Goal: Find specific page/section

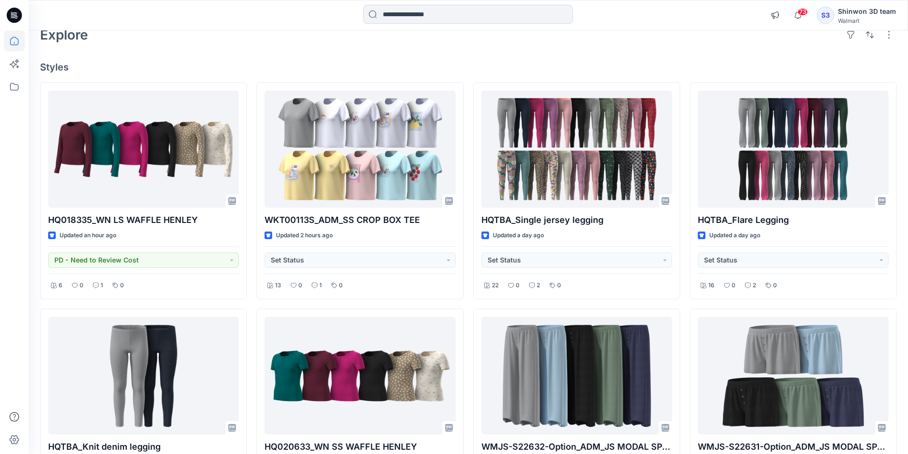
scroll to position [15, 0]
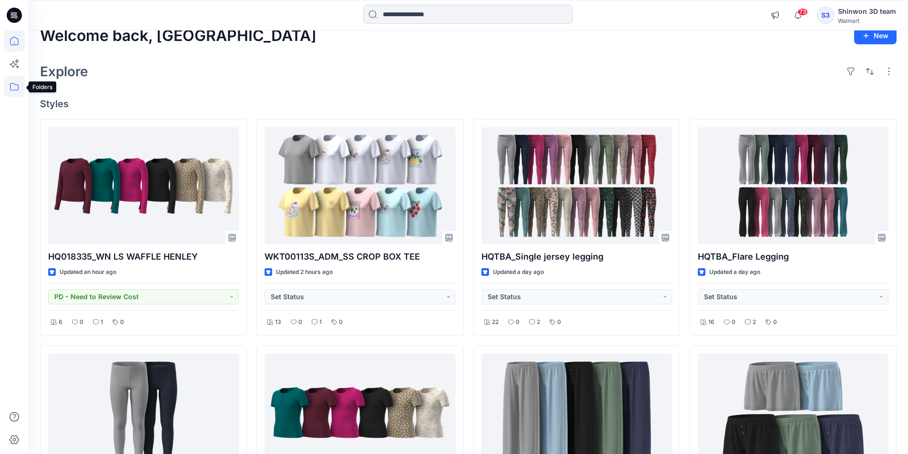
click at [17, 90] on icon at bounding box center [14, 86] width 21 height 21
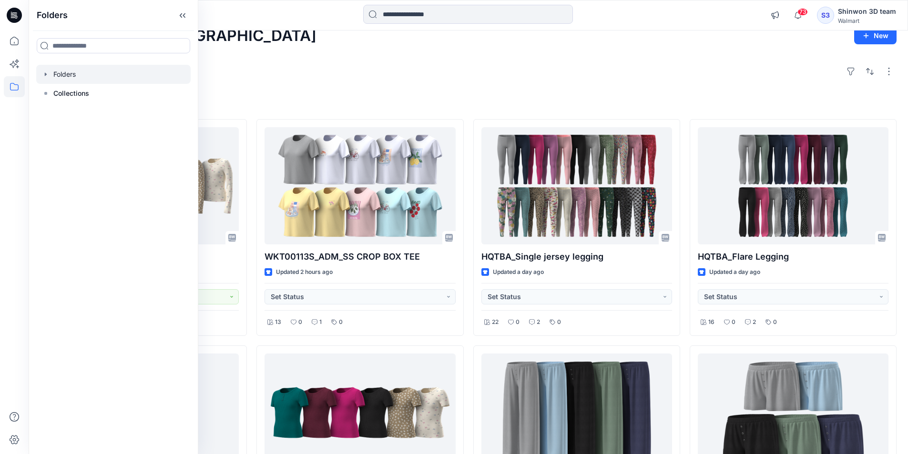
click at [45, 75] on icon "button" at bounding box center [46, 73] width 2 height 3
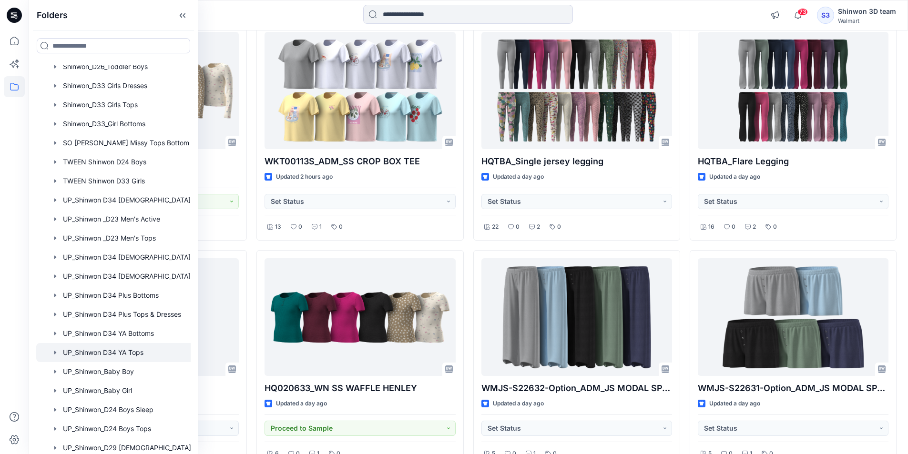
scroll to position [366, 0]
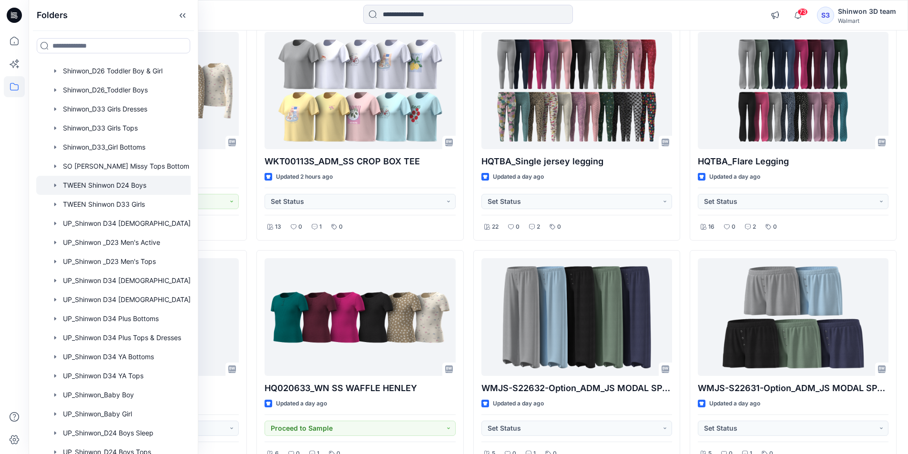
click at [134, 187] on div at bounding box center [125, 185] width 179 height 19
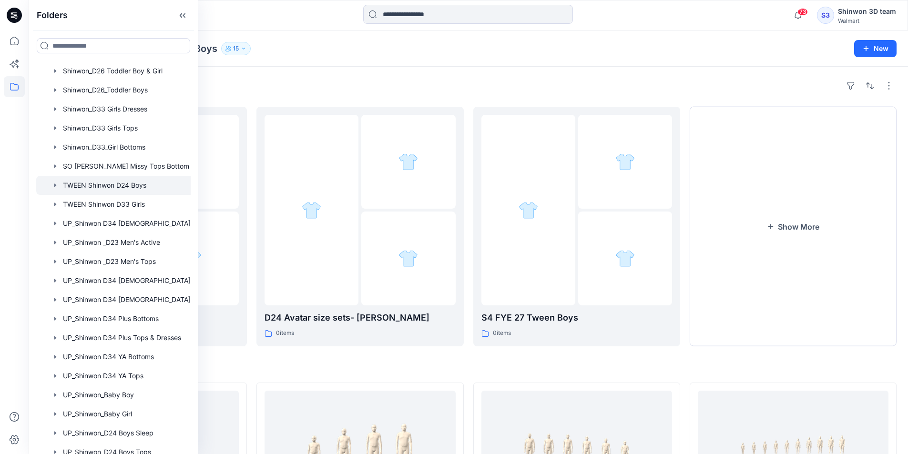
click at [478, 364] on h4 "Styles" at bounding box center [468, 367] width 856 height 11
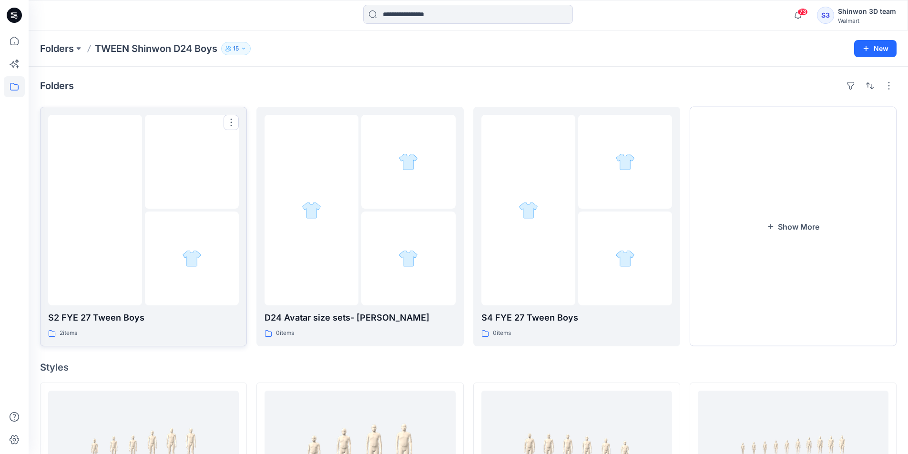
click at [167, 295] on div at bounding box center [192, 259] width 94 height 94
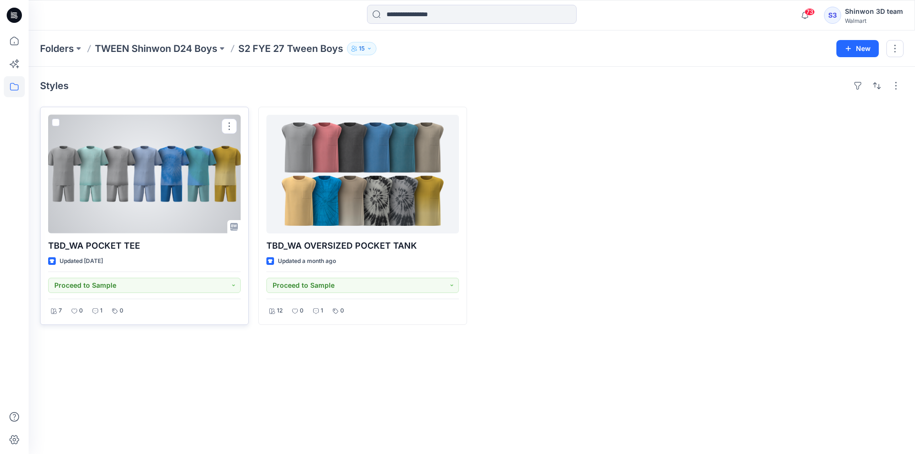
click at [168, 202] on div at bounding box center [144, 174] width 193 height 119
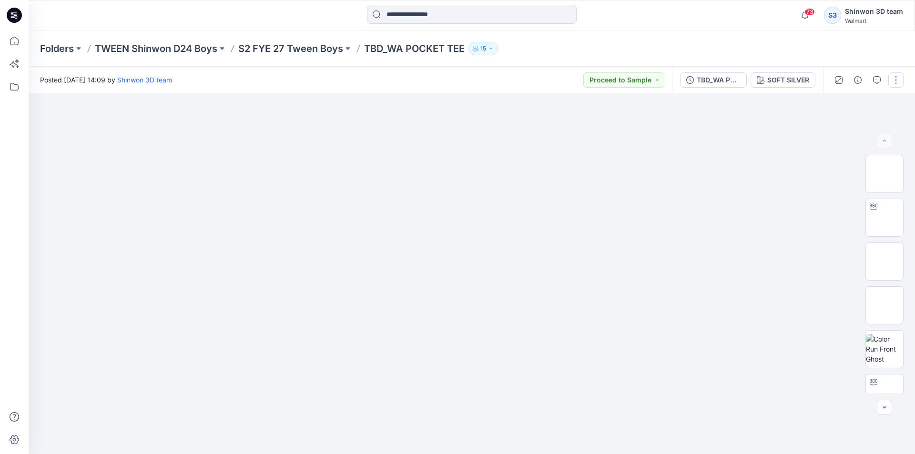
click at [712, 84] on div "TBD_WA POCKET TEE (SET SHORTS)" at bounding box center [719, 80] width 44 height 10
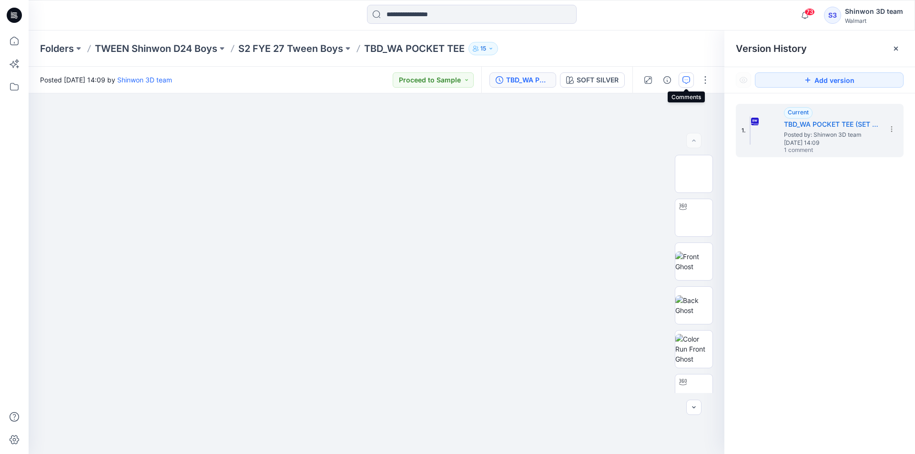
click at [688, 76] on icon "button" at bounding box center [686, 80] width 8 height 8
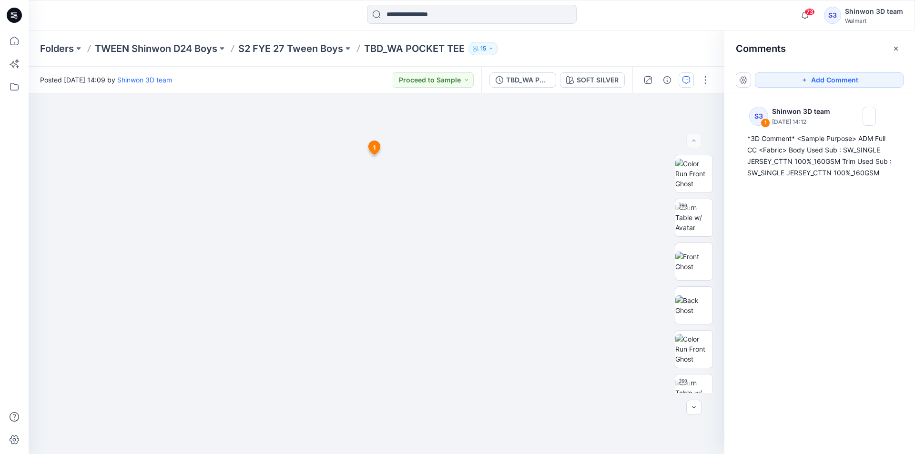
click at [673, 53] on div "Folders TWEEN Shinwon D24 Boys S2 FYE 27 Tween Boys TBD_WA POCKET TEE 15" at bounding box center [434, 48] width 789 height 13
